Goal: Task Accomplishment & Management: Manage account settings

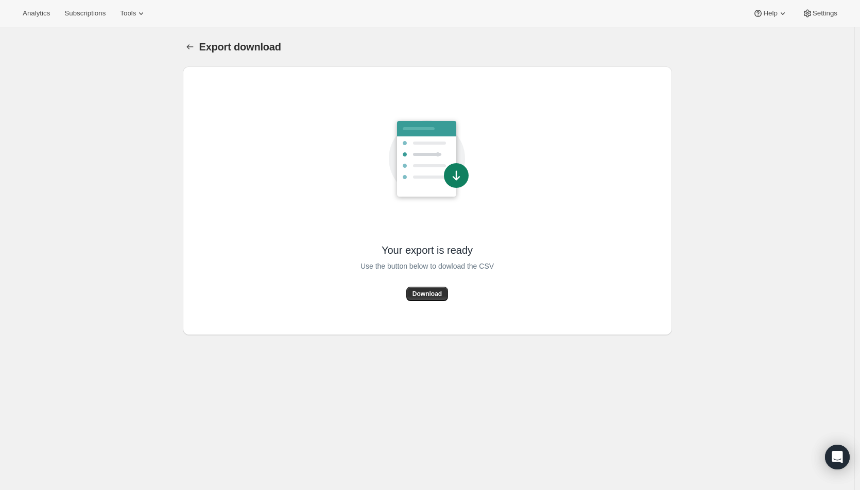
click at [420, 296] on span "Download" at bounding box center [426, 294] width 29 height 8
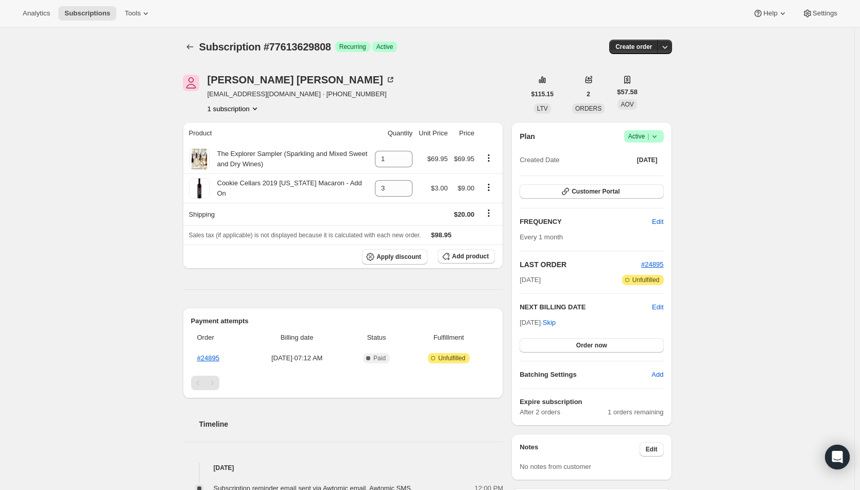
click at [606, 344] on span "Order now" at bounding box center [591, 345] width 31 height 8
click at [607, 344] on span "Click to confirm" at bounding box center [591, 345] width 47 height 8
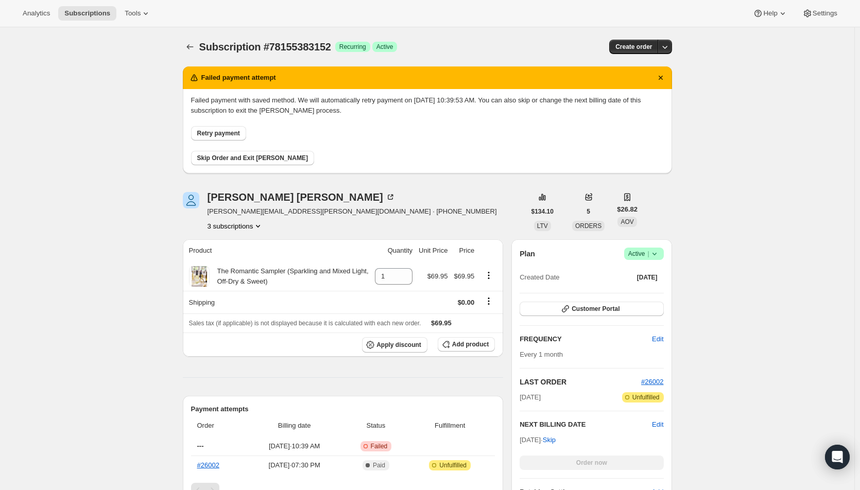
click at [221, 131] on span "Retry payment" at bounding box center [218, 133] width 43 height 8
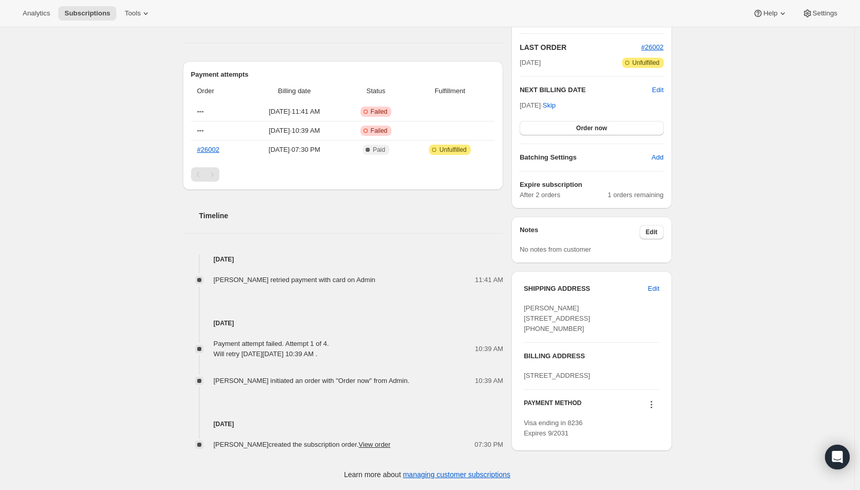
scroll to position [257, 0]
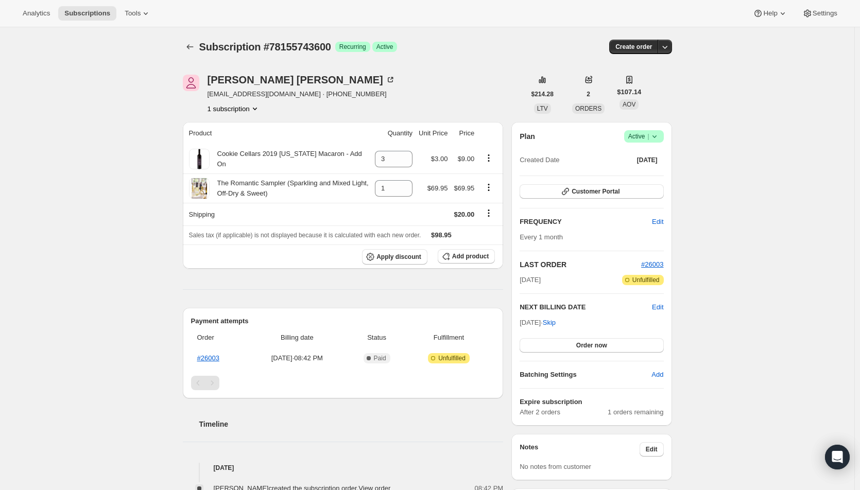
click at [601, 349] on button "Order now" at bounding box center [591, 345] width 144 height 14
click at [601, 349] on button "Click to confirm" at bounding box center [591, 345] width 144 height 14
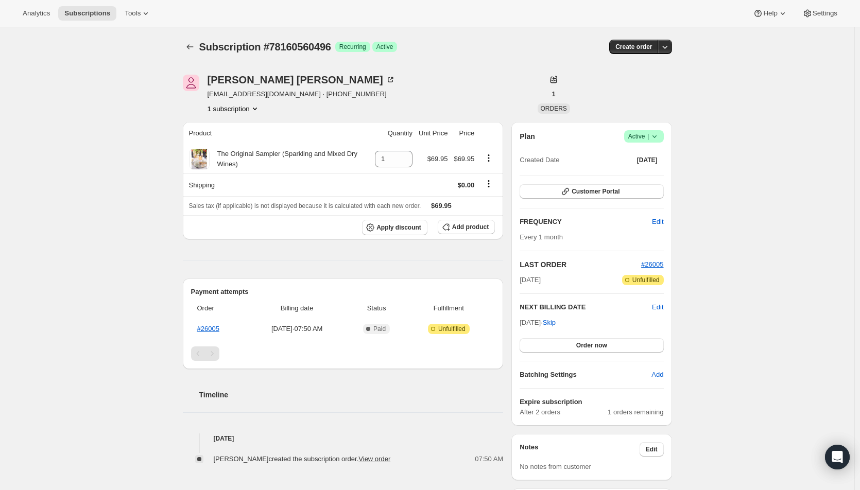
click at [580, 347] on span "Order now" at bounding box center [591, 345] width 31 height 8
click at [580, 347] on span "Click to confirm" at bounding box center [591, 345] width 47 height 8
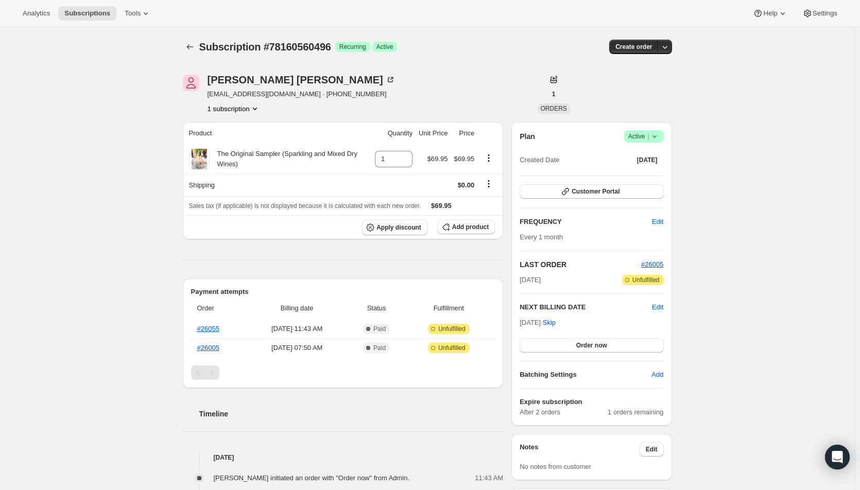
click at [39, 271] on div "Subscription #78160560496. This page is ready Subscription #78160560496 Success…" at bounding box center [427, 367] width 854 height 680
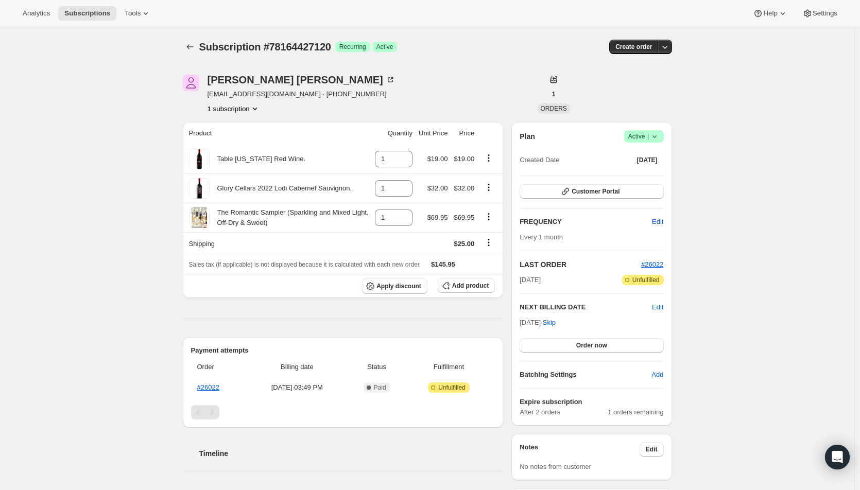
click at [659, 308] on span "Edit" at bounding box center [657, 307] width 11 height 10
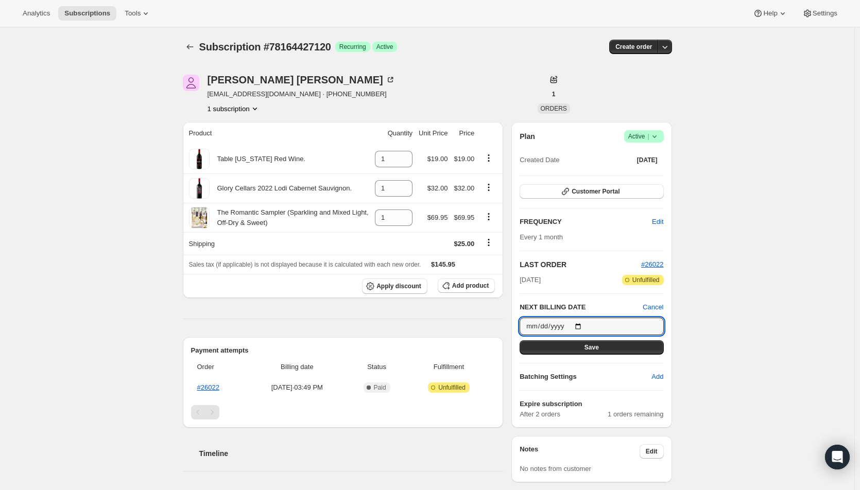
click at [586, 326] on input "2025-09-13" at bounding box center [591, 327] width 144 height 18
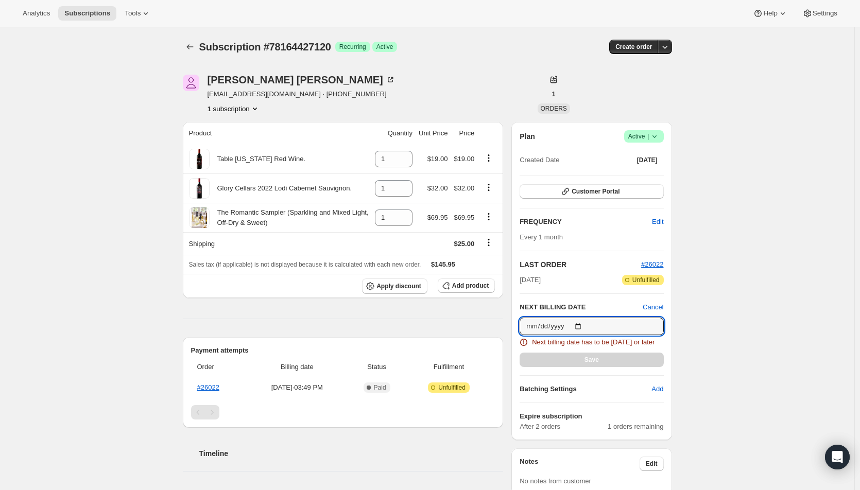
type input "2025-08-22"
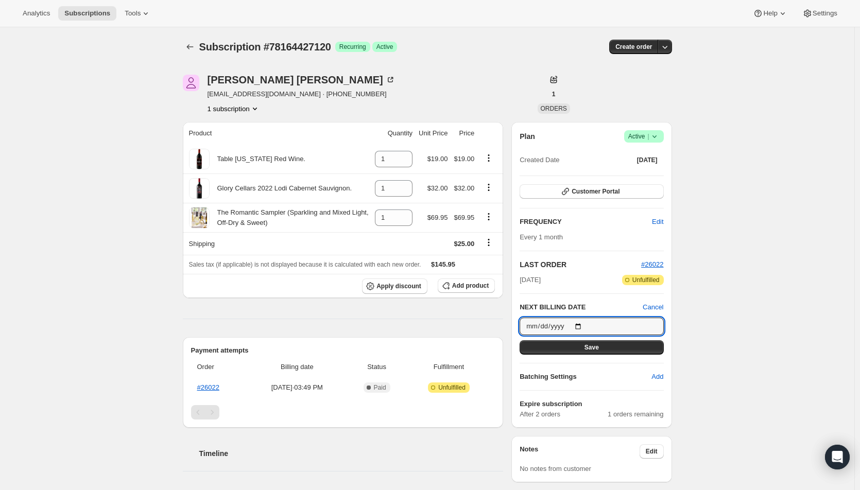
click at [617, 348] on button "Save" at bounding box center [591, 347] width 144 height 14
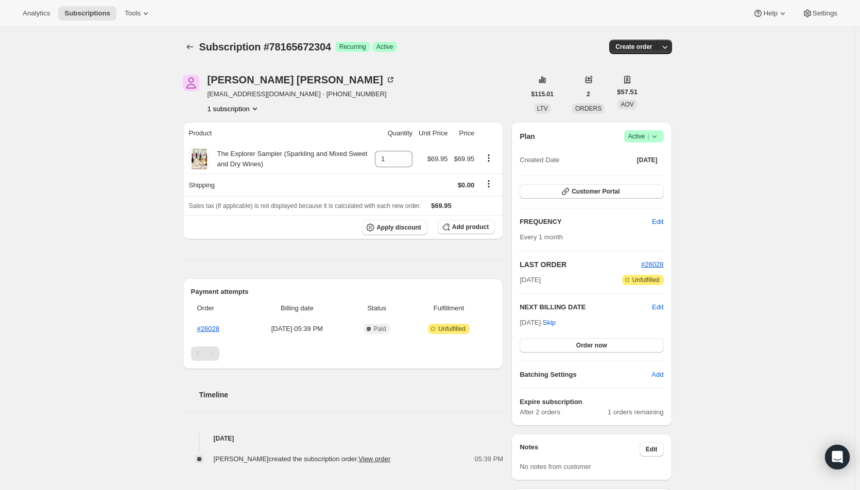
click at [578, 344] on button "Order now" at bounding box center [591, 345] width 144 height 14
click at [578, 344] on span "Click to confirm" at bounding box center [591, 345] width 47 height 8
click at [569, 340] on button "Order now" at bounding box center [591, 345] width 144 height 14
click at [569, 340] on button "Click to confirm" at bounding box center [591, 345] width 144 height 14
click at [660, 306] on span "Edit" at bounding box center [657, 307] width 11 height 10
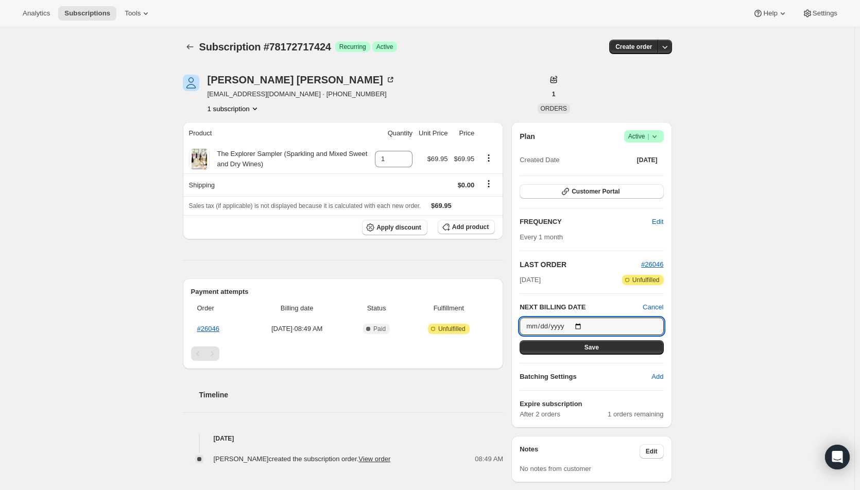
click at [582, 321] on input "[DATE]" at bounding box center [591, 327] width 144 height 18
click at [583, 326] on input "[DATE]" at bounding box center [591, 327] width 144 height 18
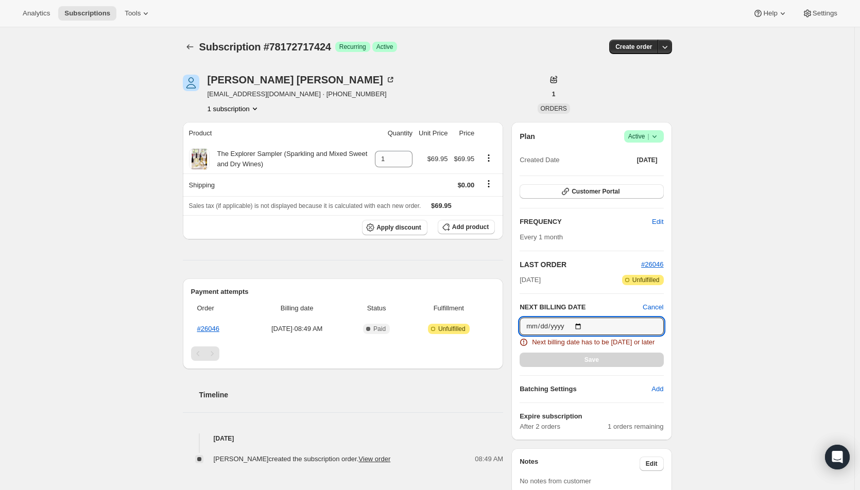
type input "[DATE]"
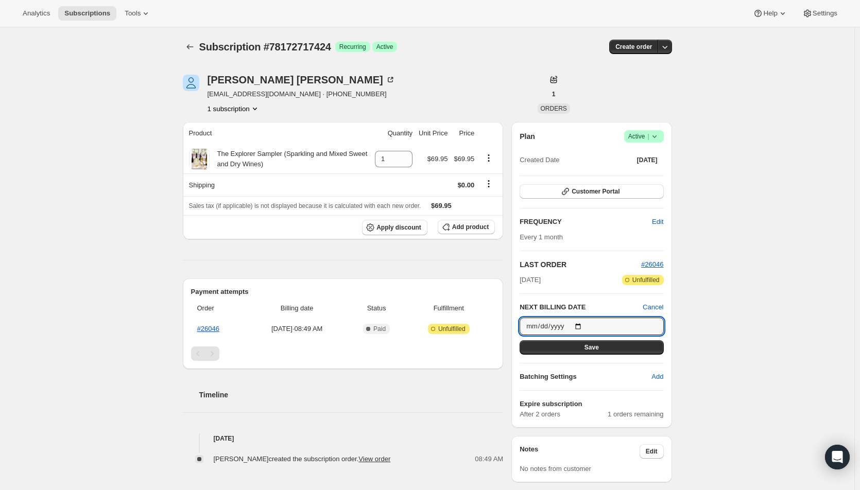
click at [567, 348] on button "Save" at bounding box center [591, 347] width 144 height 14
